Goal: Transaction & Acquisition: Subscribe to service/newsletter

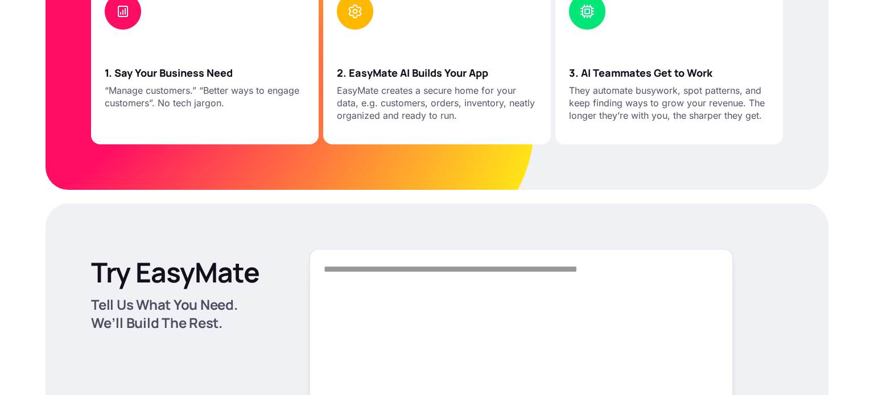
scroll to position [1323, 0]
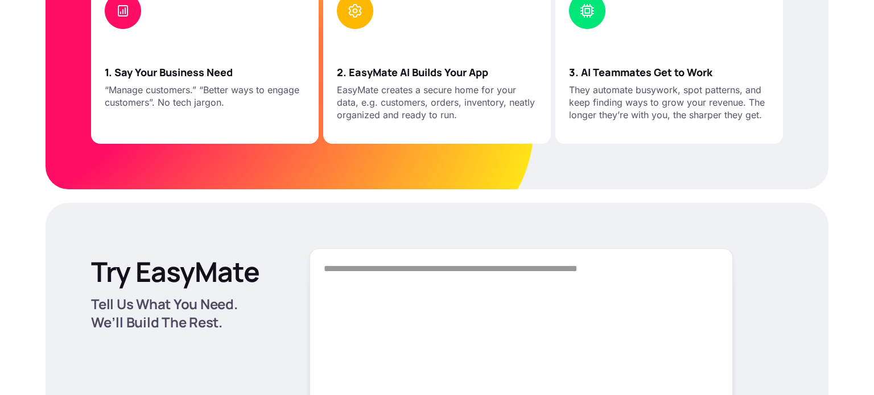
click at [508, 289] on textarea "Form" at bounding box center [520, 328] width 423 height 159
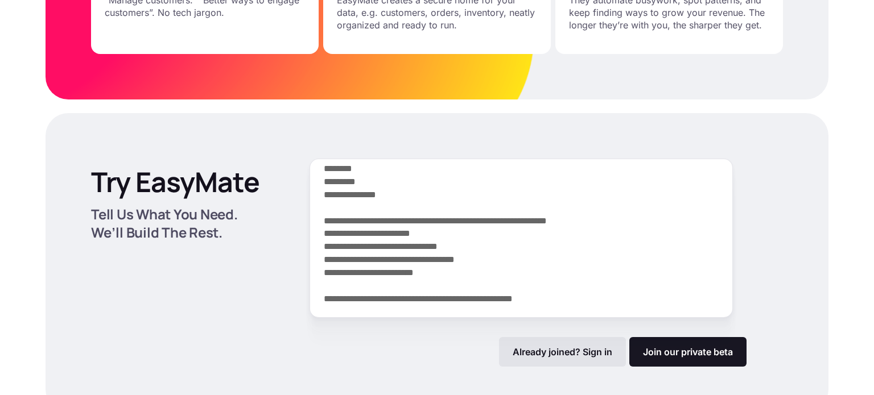
scroll to position [1412, 0]
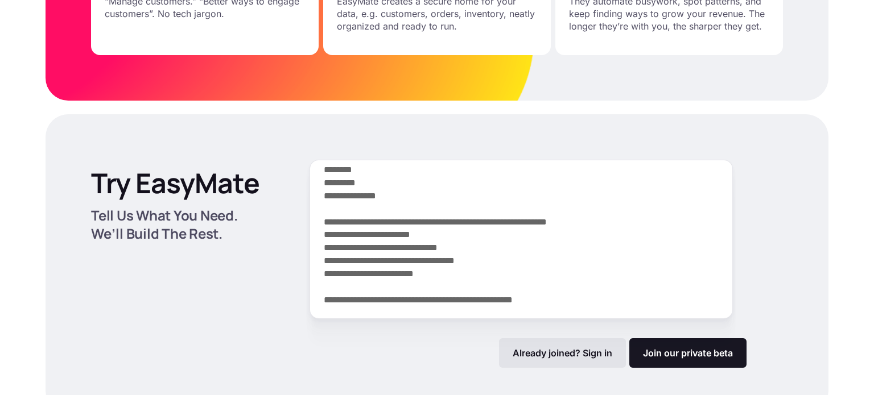
drag, startPoint x: 511, startPoint y: 292, endPoint x: 271, endPoint y: 131, distance: 289.2
click at [271, 131] on div "Try EasyMate Tell Us What You Need. We’ll Build The Rest. Already joined? Sign …" at bounding box center [437, 263] width 783 height 299
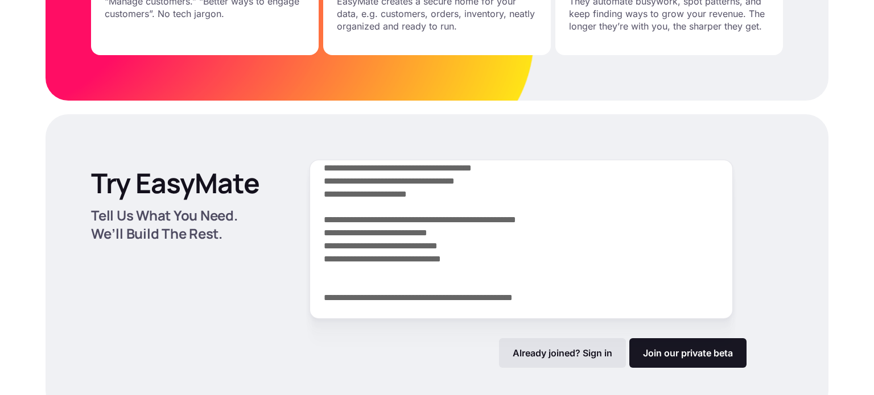
scroll to position [1582, 0]
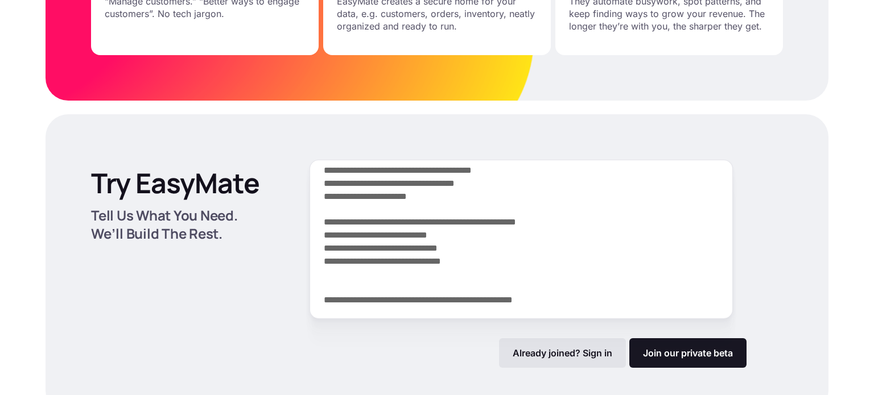
drag, startPoint x: 489, startPoint y: 262, endPoint x: 235, endPoint y: 63, distance: 322.9
click at [235, 63] on div "Build AI Apps That Work Your Way Tired of clunky tools and endless spreadsheets…" at bounding box center [437, 356] width 874 height 2916
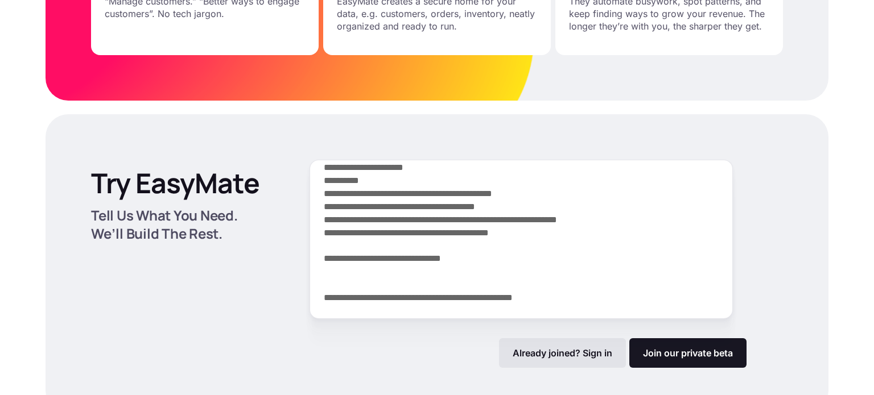
scroll to position [1387, 0]
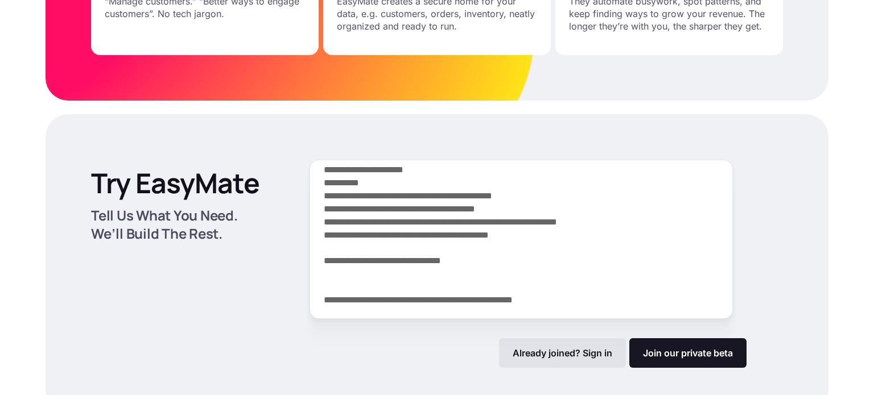
drag, startPoint x: 519, startPoint y: 284, endPoint x: 215, endPoint y: 25, distance: 399.5
click at [215, 25] on div "Build AI Apps That Work Your Way Tired of clunky tools and endless spreadsheets…" at bounding box center [437, 356] width 874 height 2916
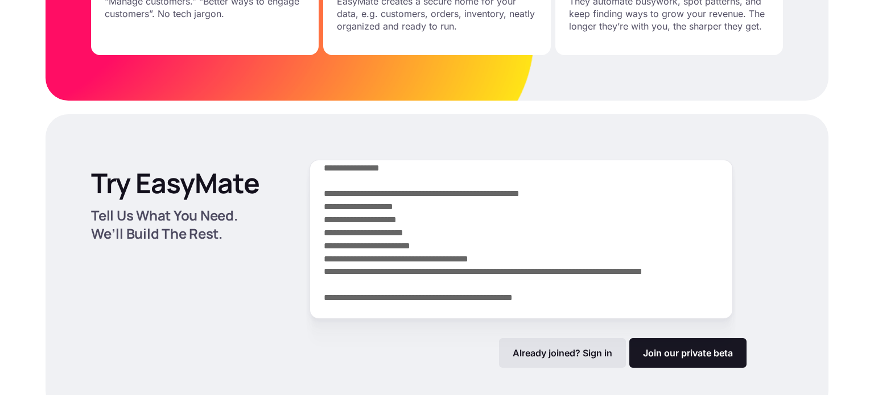
scroll to position [1114, 0]
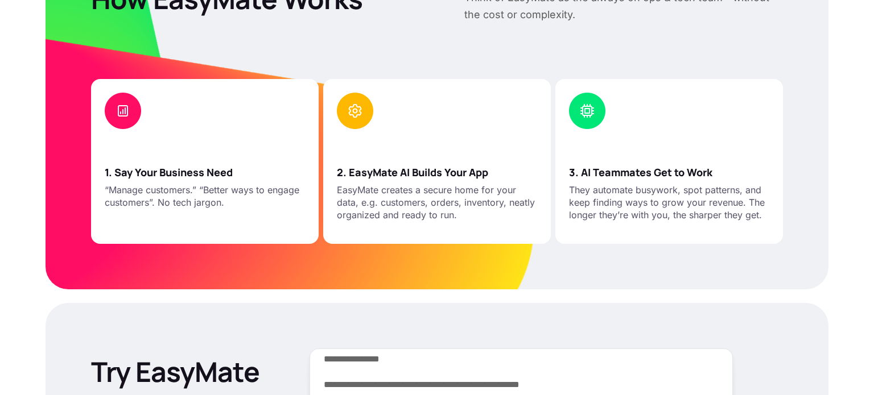
drag, startPoint x: 506, startPoint y: 287, endPoint x: 118, endPoint y: -24, distance: 497.3
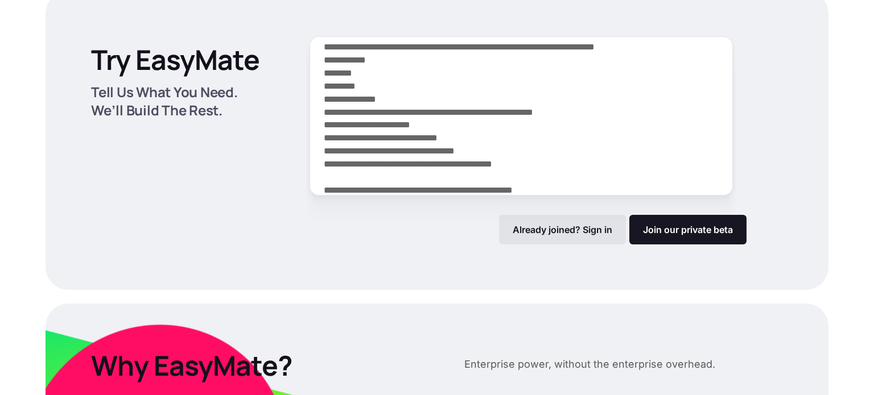
scroll to position [1561, 0]
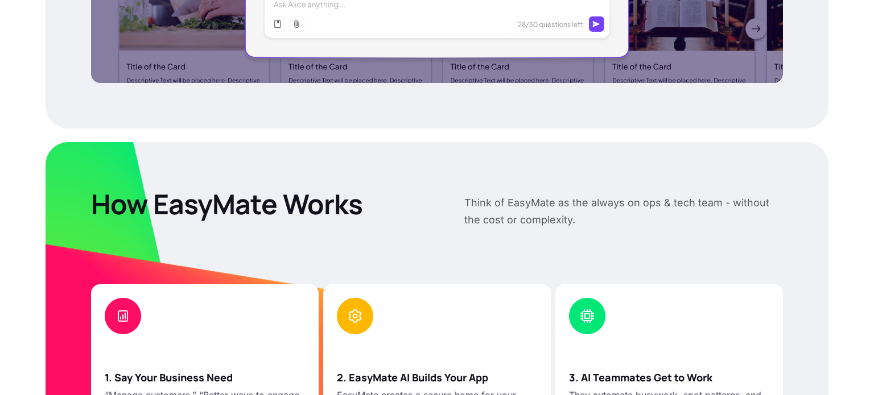
drag, startPoint x: 563, startPoint y: 156, endPoint x: 154, endPoint y: -49, distance: 457.1
type textarea "**********"
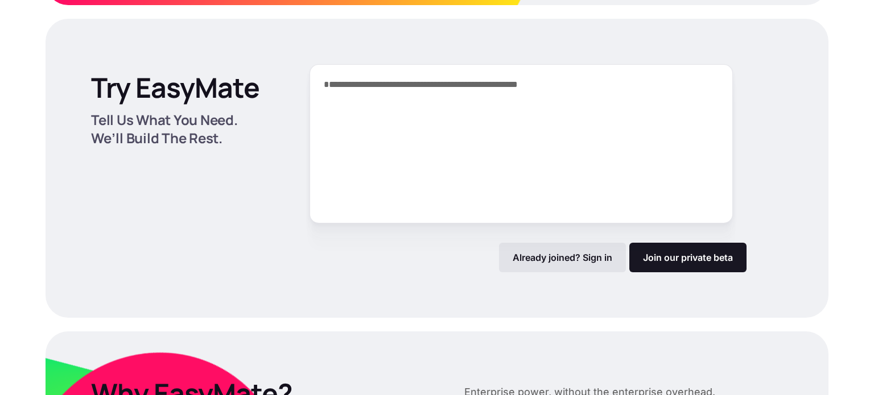
scroll to position [1529, 0]
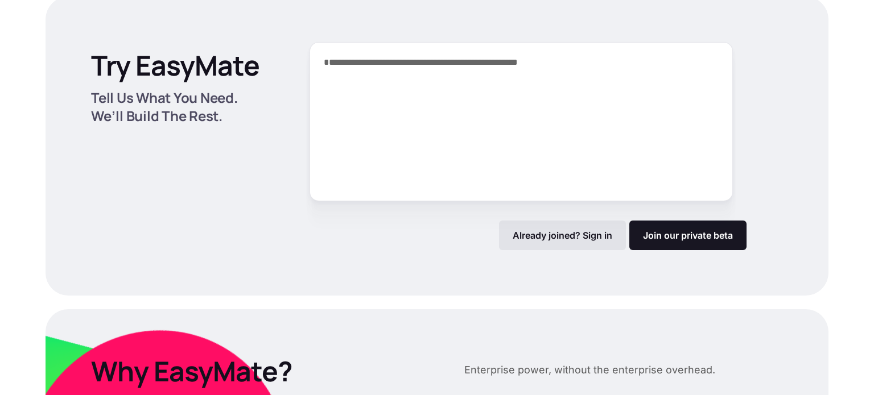
drag, startPoint x: 609, startPoint y: 85, endPoint x: 72, endPoint y: 83, distance: 536.9
click at [72, 83] on div "**********" at bounding box center [437, 146] width 783 height 299
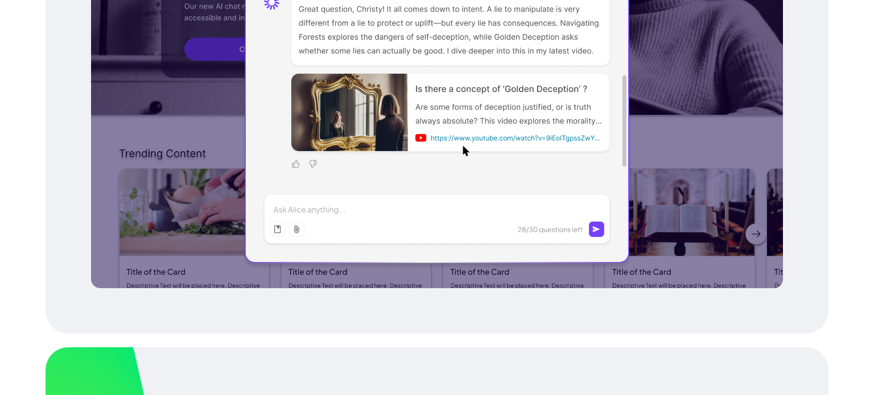
scroll to position [808, 0]
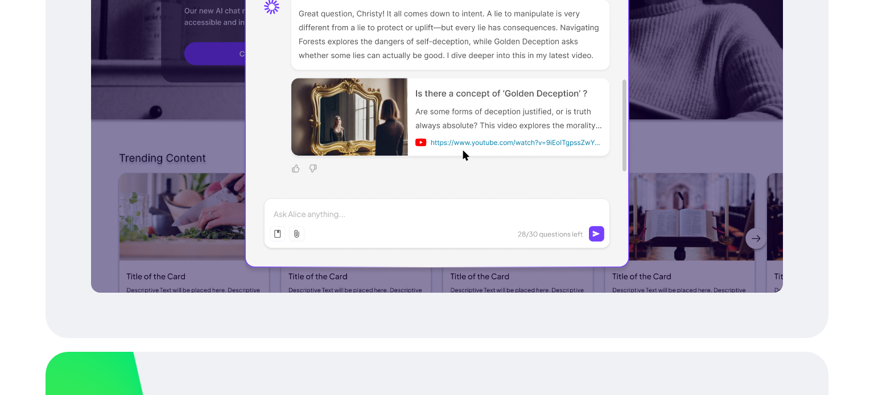
click at [421, 211] on div at bounding box center [437, 56] width 692 height 473
click at [416, 196] on div at bounding box center [437, 56] width 692 height 473
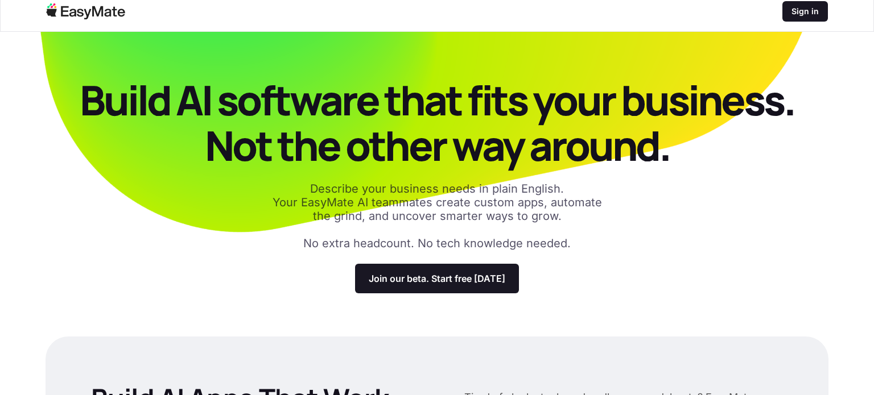
scroll to position [14, 0]
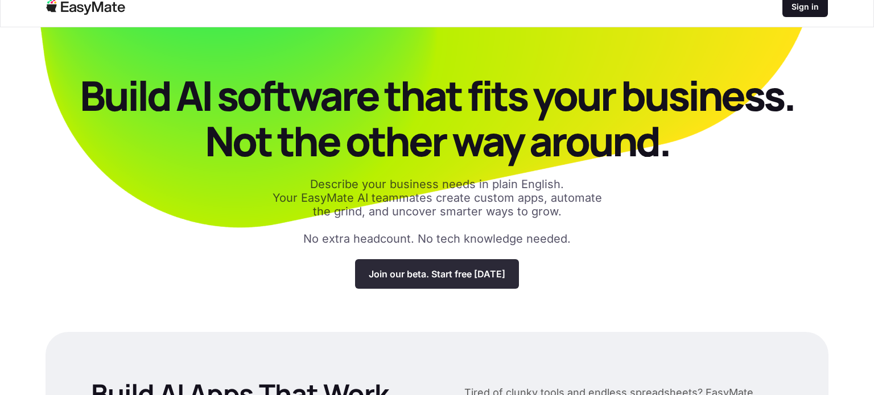
click at [412, 276] on p "Join our beta. Start free today" at bounding box center [437, 273] width 137 height 11
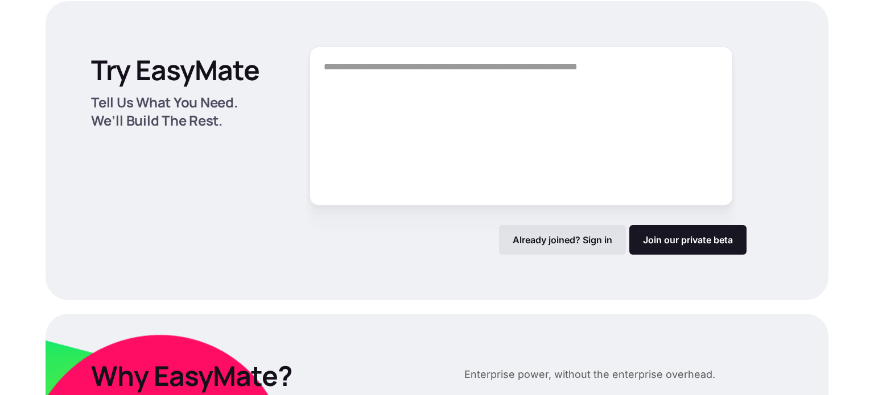
scroll to position [1526, 0]
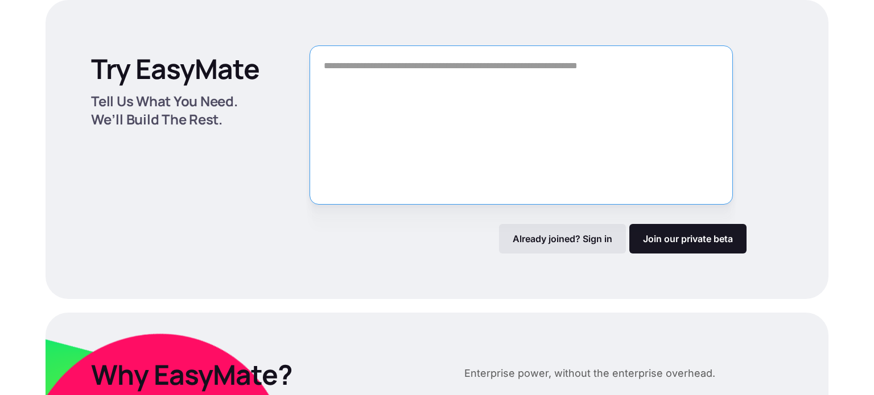
click at [420, 125] on textarea "Form" at bounding box center [520, 125] width 423 height 159
paste textarea "**********"
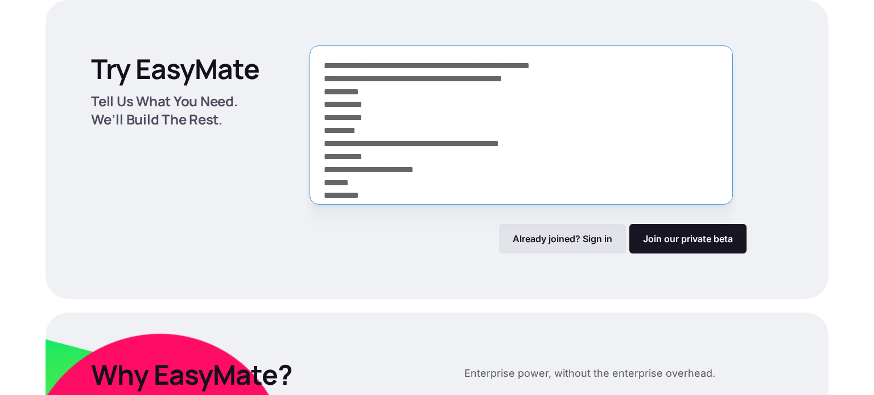
scroll to position [1738, 0]
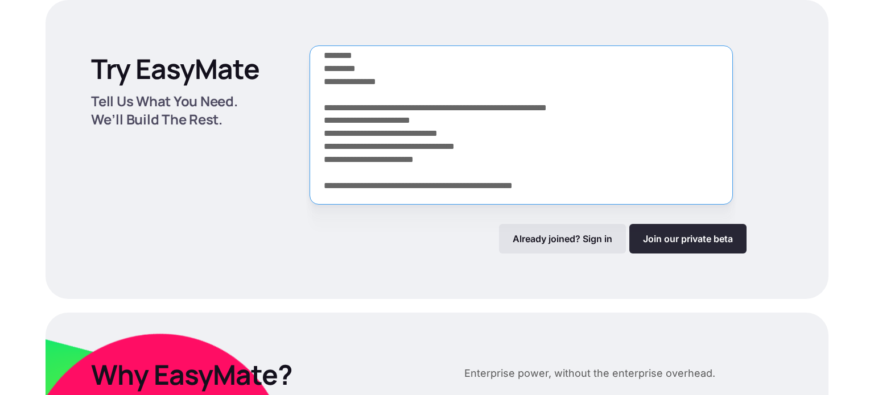
type textarea "**********"
click at [662, 235] on link "Join our private beta" at bounding box center [687, 239] width 117 height 30
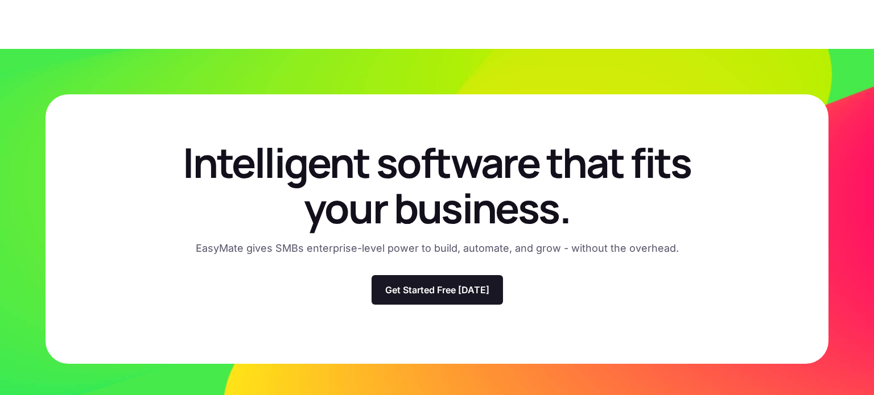
scroll to position [3350, 0]
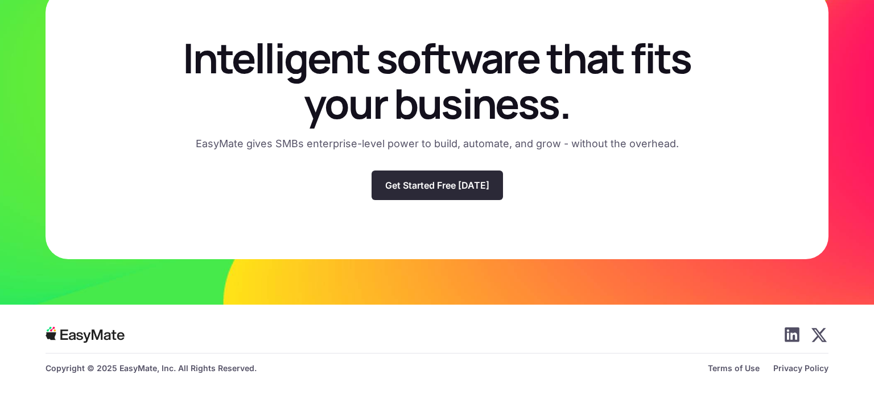
click at [431, 197] on div "Get Started Free Today" at bounding box center [436, 186] width 131 height 30
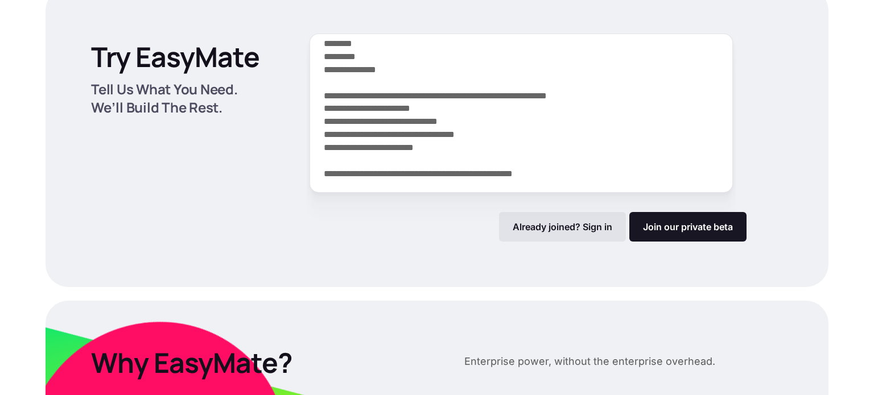
scroll to position [1526, 0]
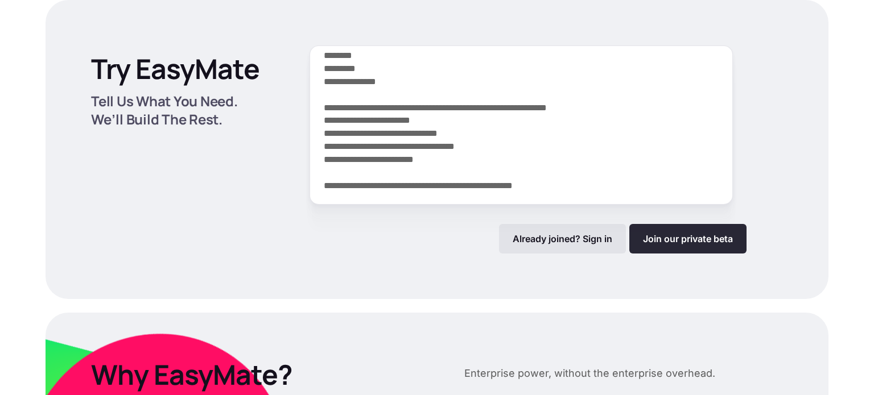
click at [664, 241] on link "Join our private beta" at bounding box center [687, 239] width 117 height 30
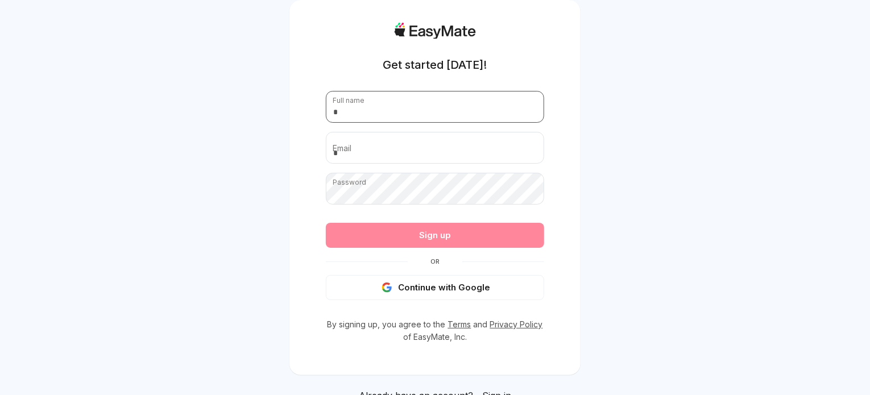
click at [392, 114] on input "text" at bounding box center [435, 107] width 218 height 32
type input "*****"
click at [346, 142] on input "email" at bounding box center [435, 148] width 218 height 32
type input "**********"
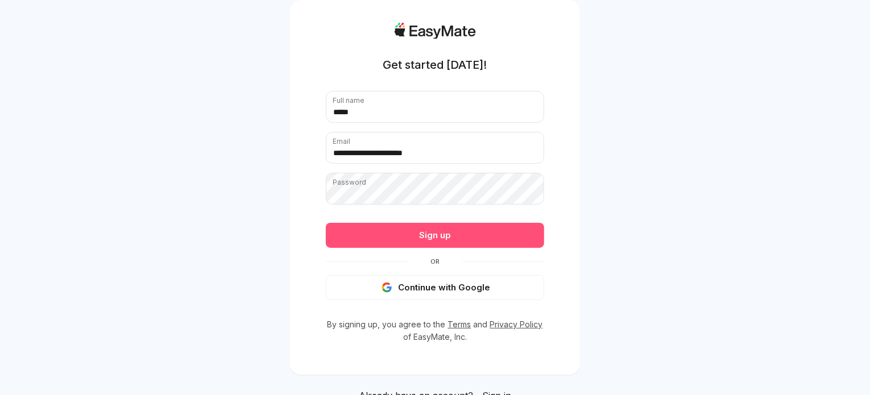
click at [364, 224] on form "**********" at bounding box center [435, 195] width 218 height 209
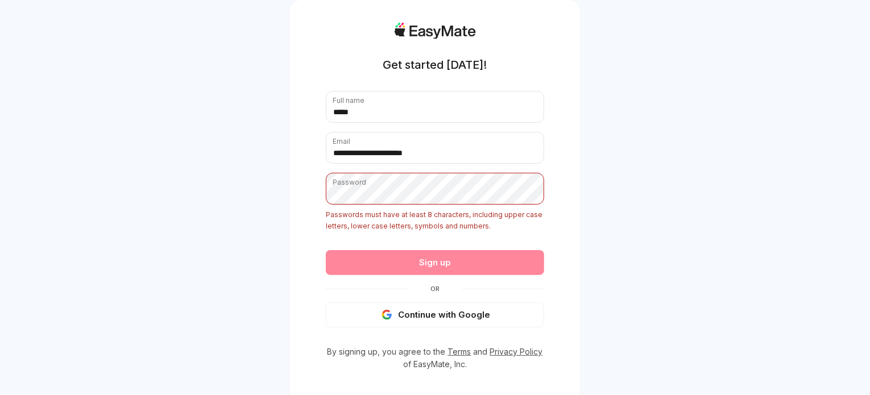
click at [520, 268] on form "**********" at bounding box center [435, 209] width 218 height 237
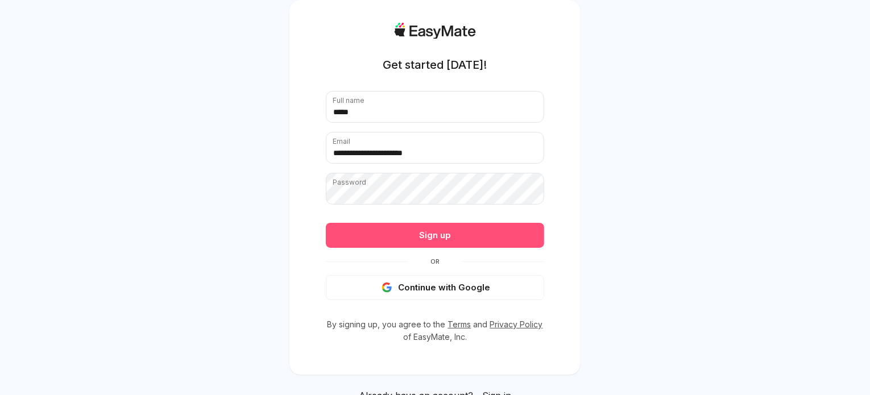
click at [526, 238] on button "Sign up" at bounding box center [435, 235] width 218 height 25
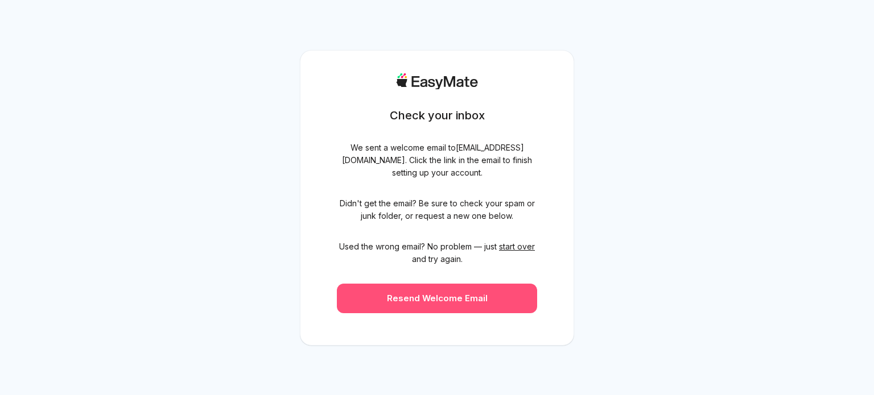
click at [456, 309] on button "Resend Welcome Email" at bounding box center [437, 299] width 200 height 30
